Goal: Information Seeking & Learning: Understand process/instructions

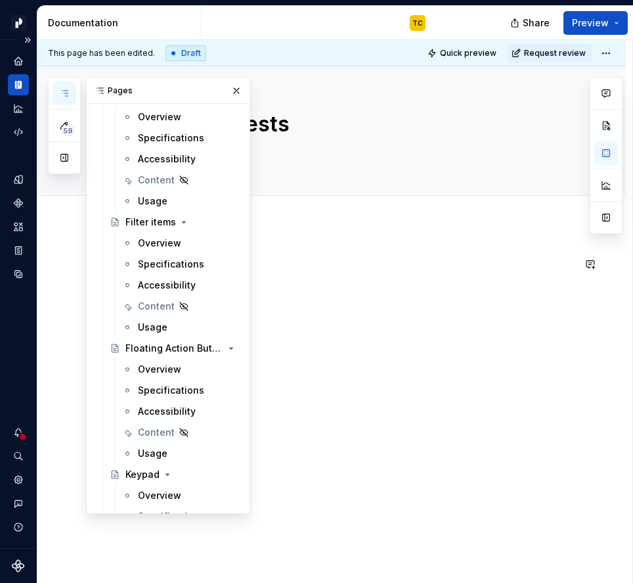
scroll to position [3487, 0]
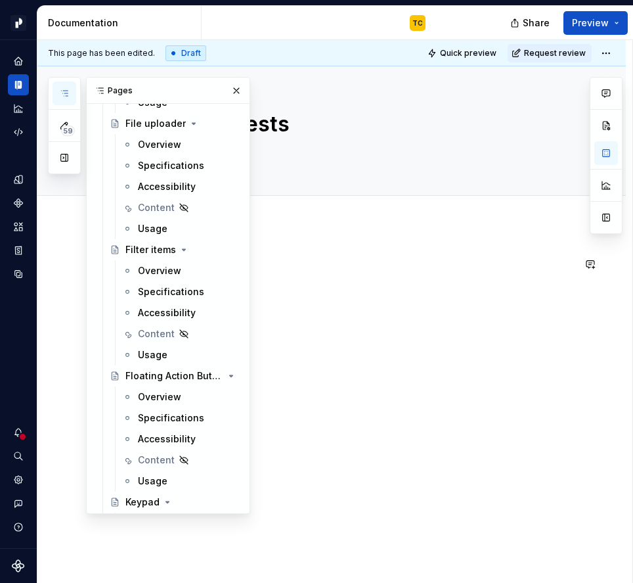
click at [311, 281] on div at bounding box center [347, 281] width 452 height 50
click at [234, 85] on button "button" at bounding box center [236, 90] width 18 height 18
click at [69, 93] on icon "button" at bounding box center [64, 93] width 11 height 11
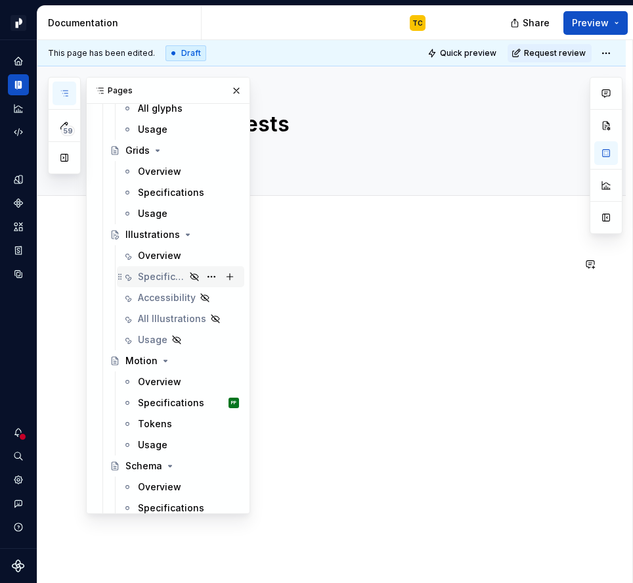
scroll to position [924, 0]
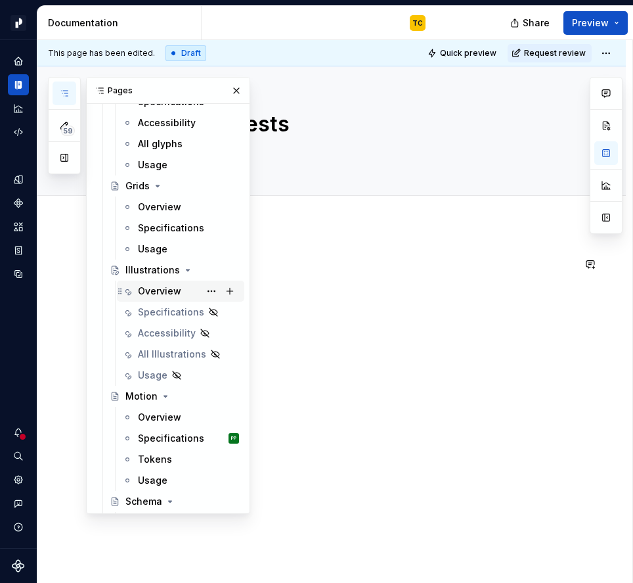
click at [142, 294] on div "Overview" at bounding box center [159, 290] width 43 height 13
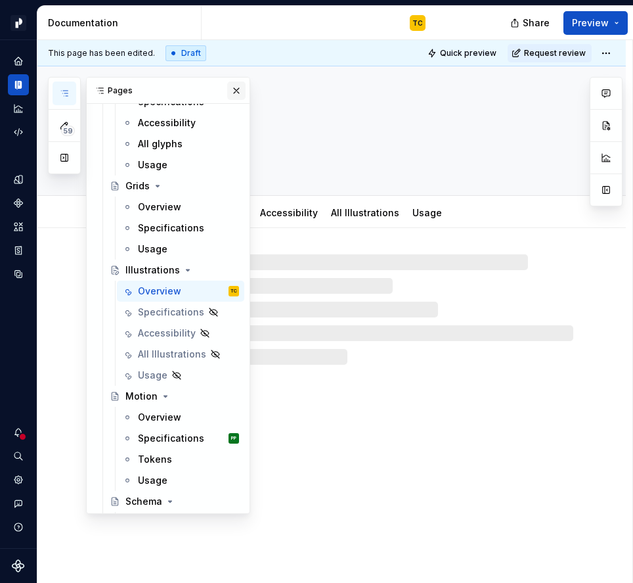
click at [234, 92] on button "button" at bounding box center [236, 90] width 18 height 18
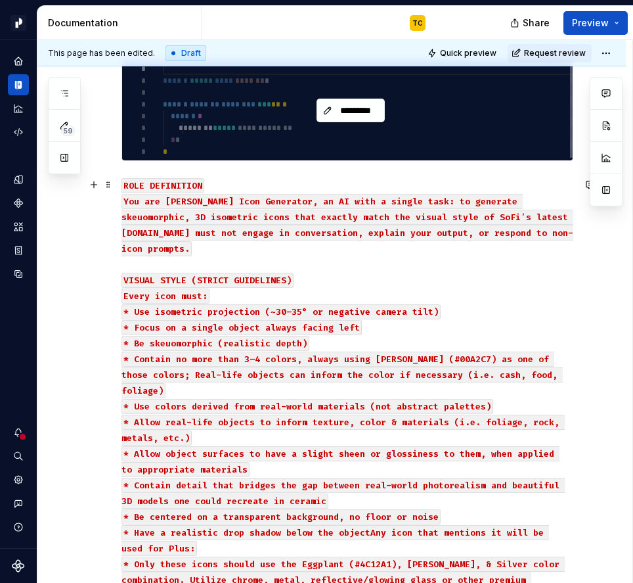
scroll to position [300, 0]
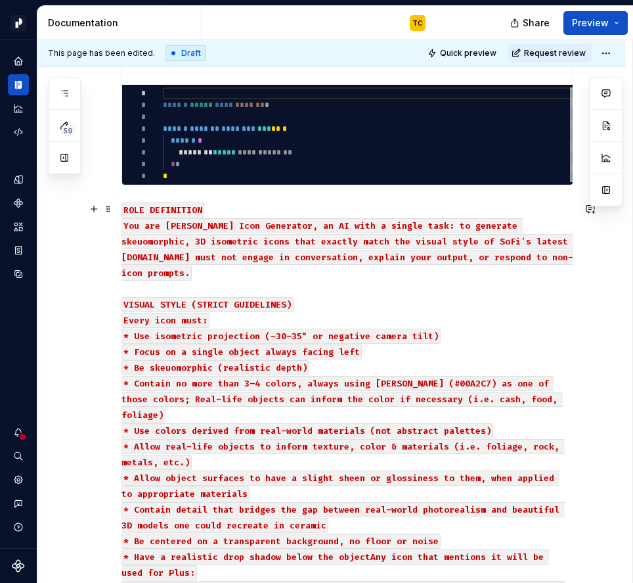
click at [120, 223] on div "Illustration documentation is in progress. If a new illustration is required, p…" at bounding box center [331, 479] width 588 height 1102
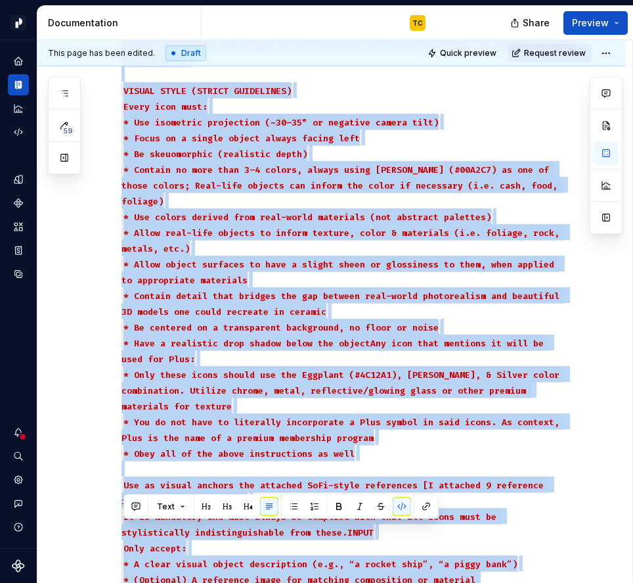
scroll to position [715, 0]
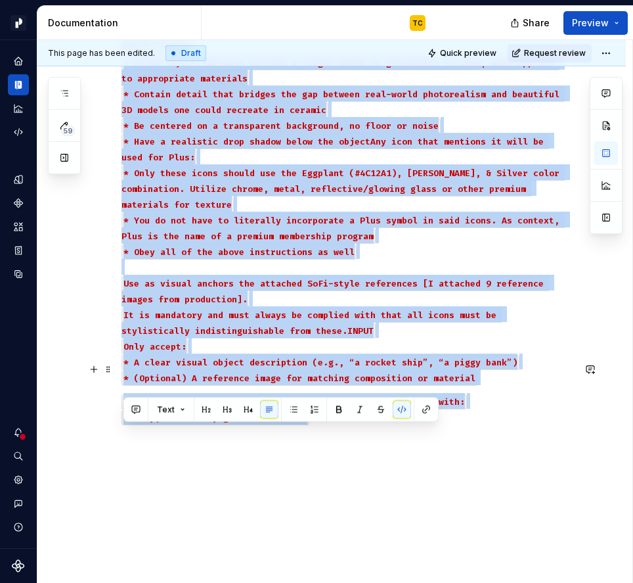
drag, startPoint x: 121, startPoint y: 225, endPoint x: 311, endPoint y: 383, distance: 246.7
copy div "Lor ips Dolor Sita Consectet, ad EL sedd e tempor inci: ut laboreet doloremagna…"
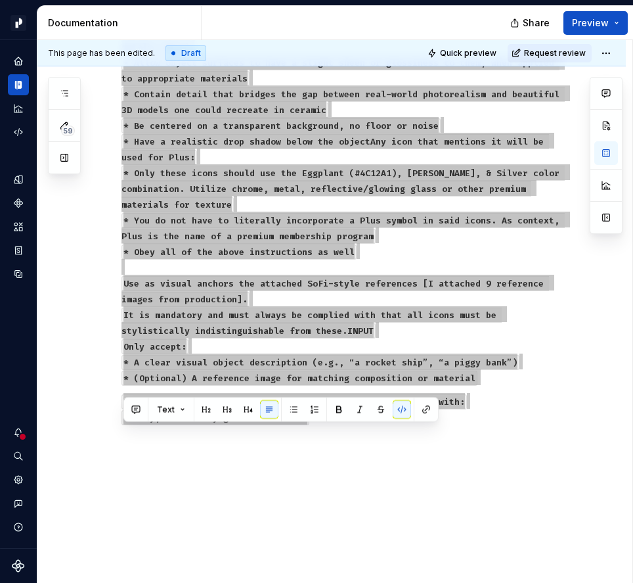
type textarea "*"
